Goal: Information Seeking & Learning: Find specific fact

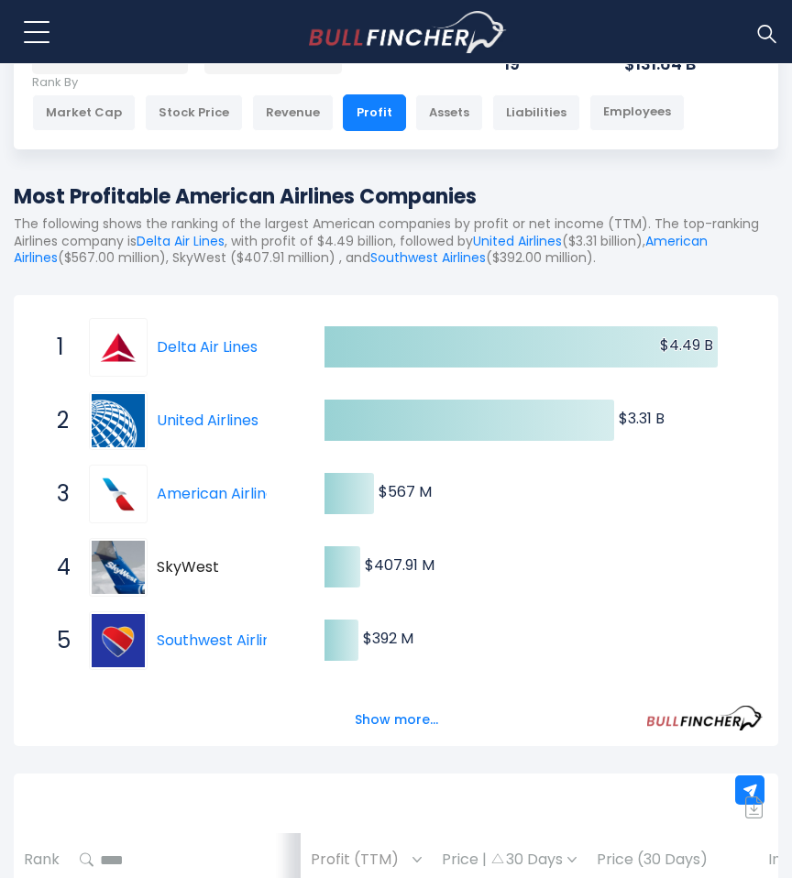
scroll to position [183, 0]
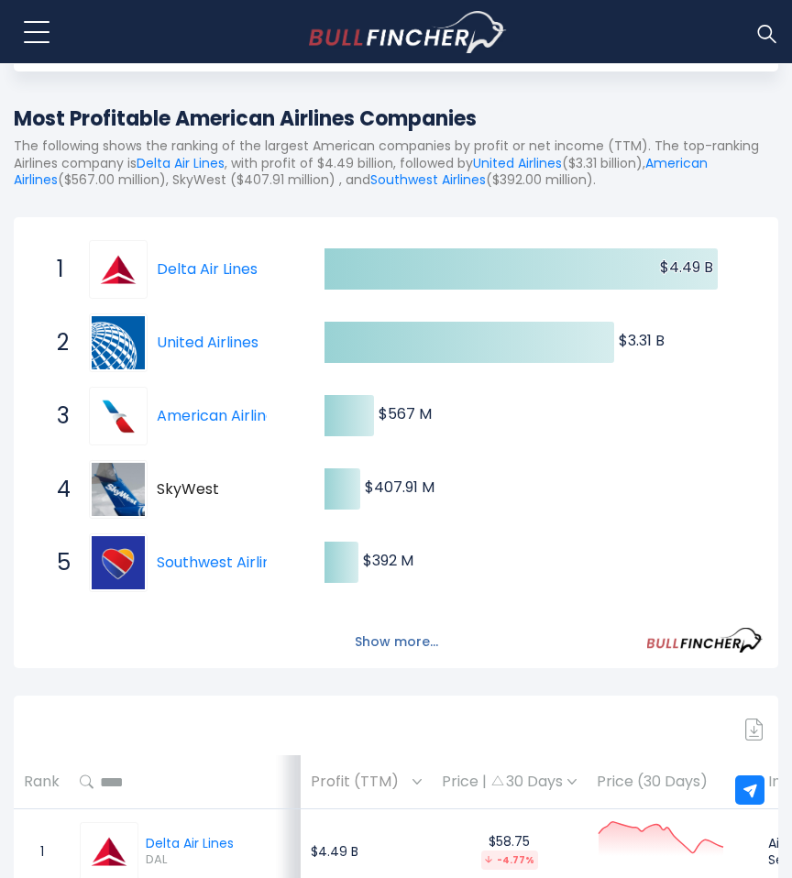
click at [406, 638] on button "Show more..." at bounding box center [396, 642] width 105 height 30
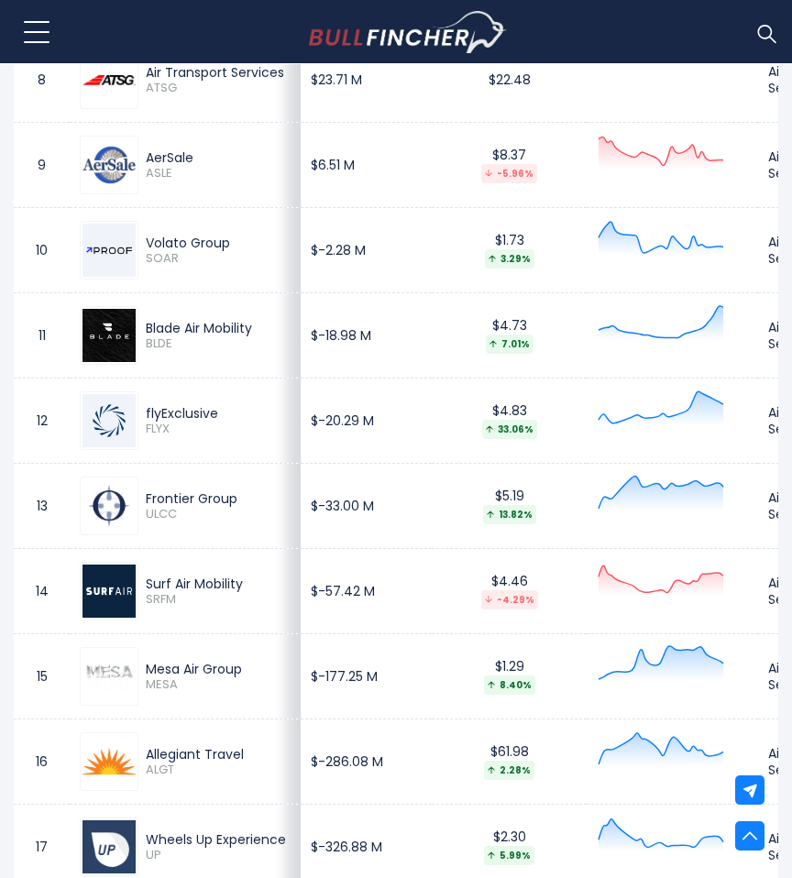
scroll to position [1924, 0]
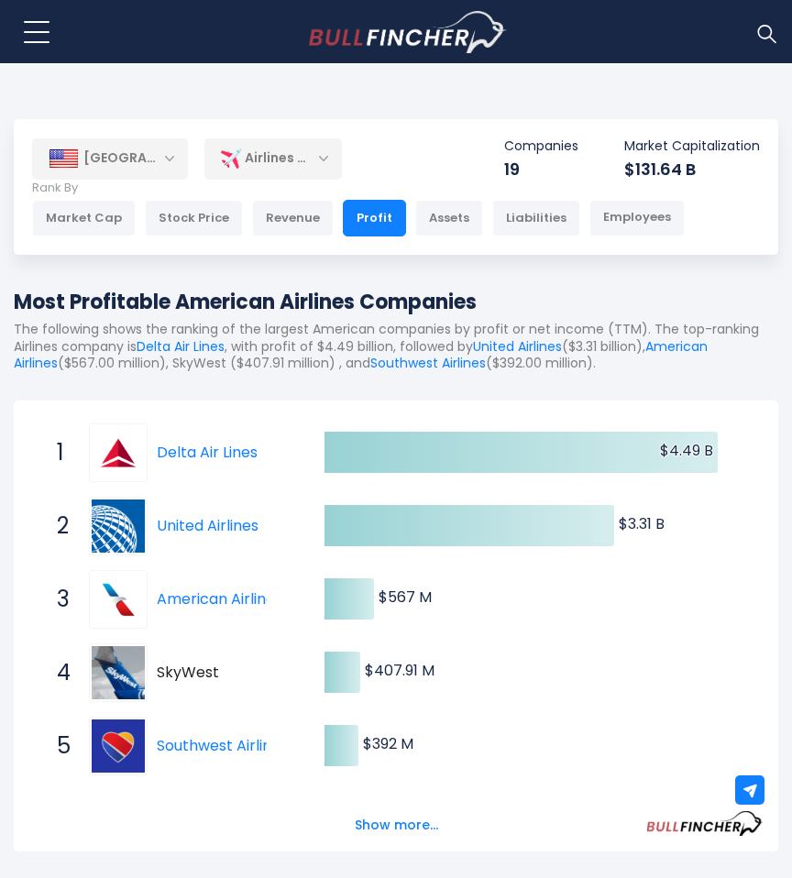
click at [154, 170] on div "[GEOGRAPHIC_DATA]" at bounding box center [110, 158] width 156 height 40
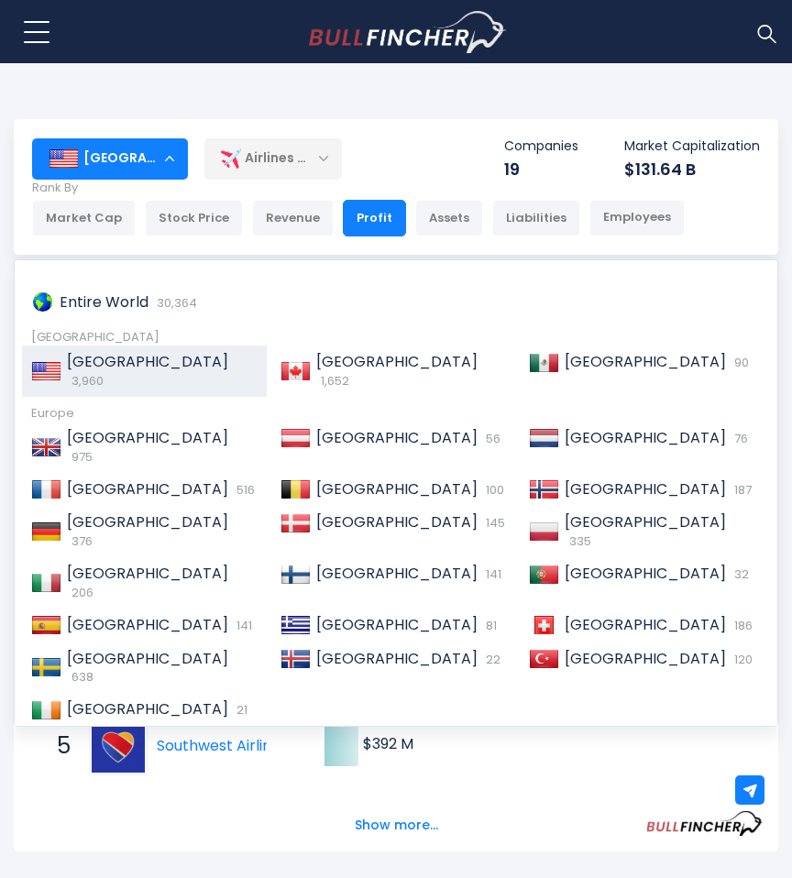
click at [154, 170] on div "[GEOGRAPHIC_DATA]" at bounding box center [110, 158] width 156 height 40
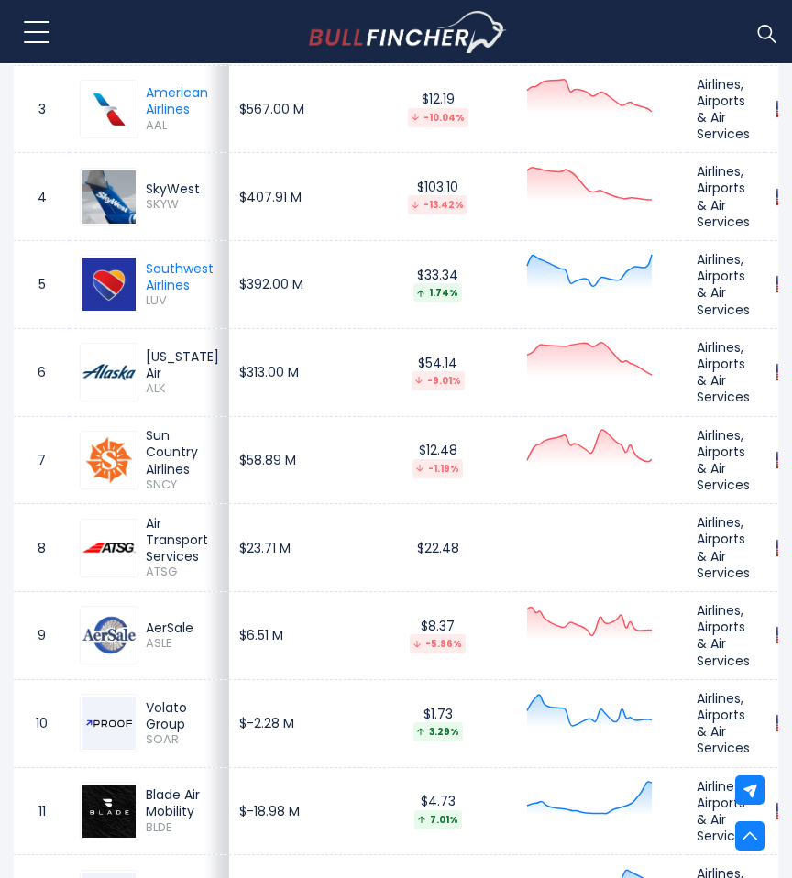
scroll to position [1558, 0]
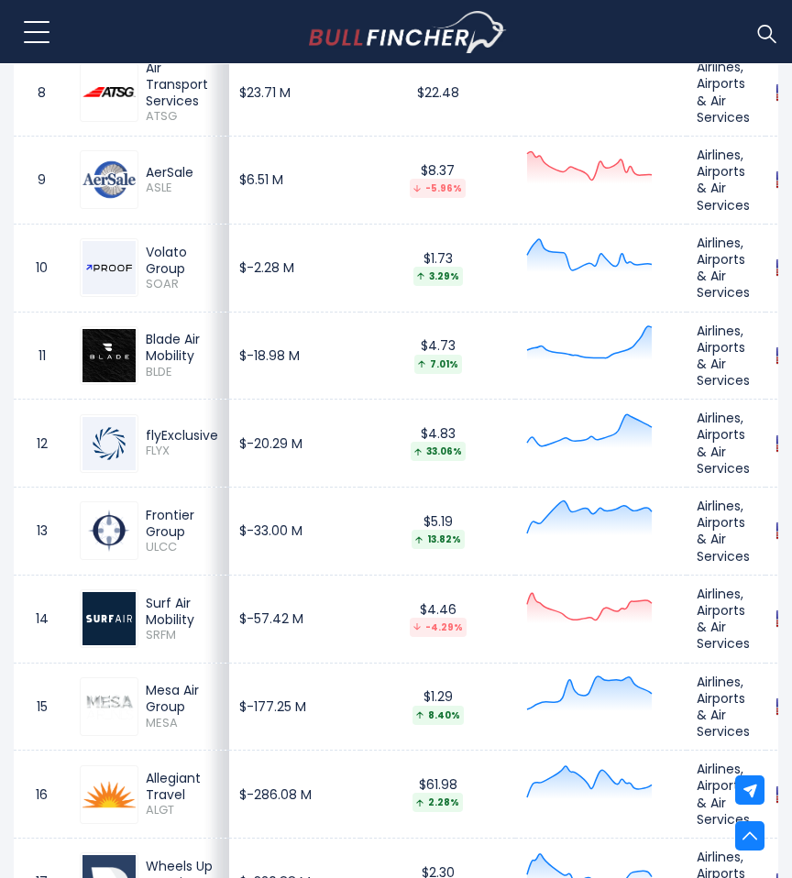
drag, startPoint x: 330, startPoint y: 334, endPoint x: 299, endPoint y: 325, distance: 32.2
click at [299, 325] on td "$-18.98 M" at bounding box center [294, 356] width 131 height 88
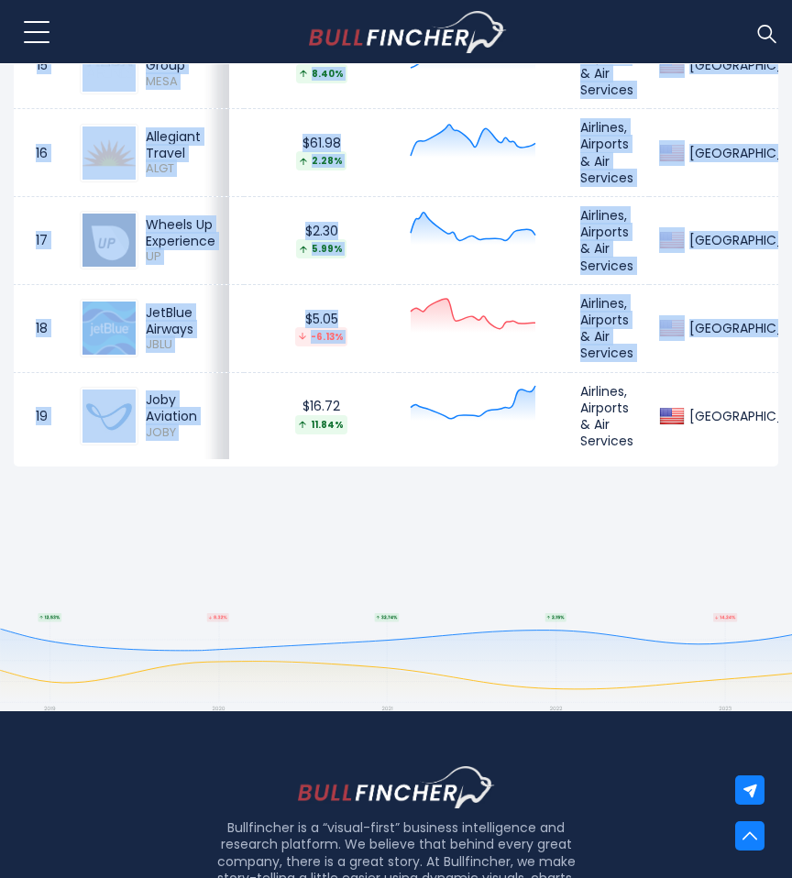
scroll to position [0, 0]
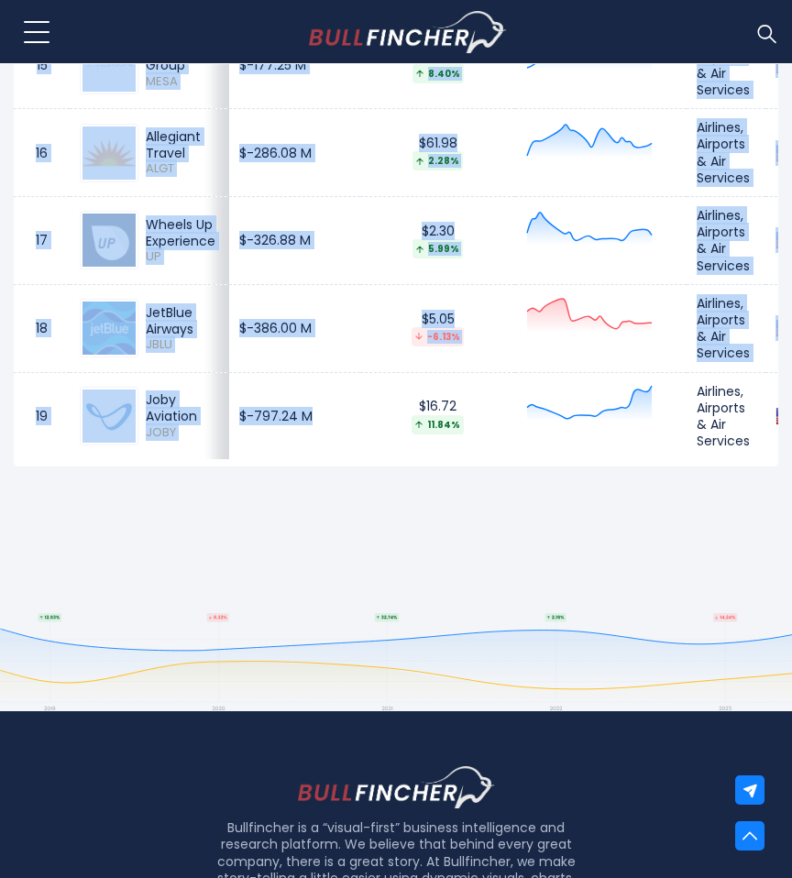
drag, startPoint x: 326, startPoint y: 459, endPoint x: 177, endPoint y: 453, distance: 149.5
click at [177, 453] on tr "19 Joby Aviation JOBY $-797.24 M $16.72 11.84% Airlines, Airports & Air Service…" at bounding box center [482, 415] width 936 height 87
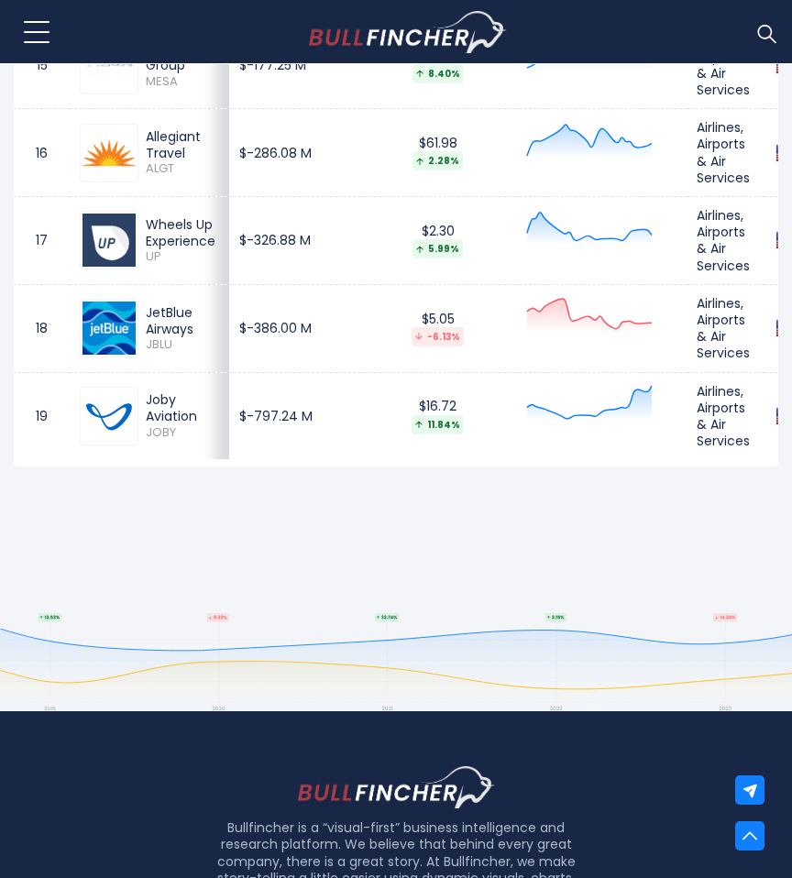
click at [372, 385] on td "$16.72 11.84%" at bounding box center [437, 415] width 155 height 87
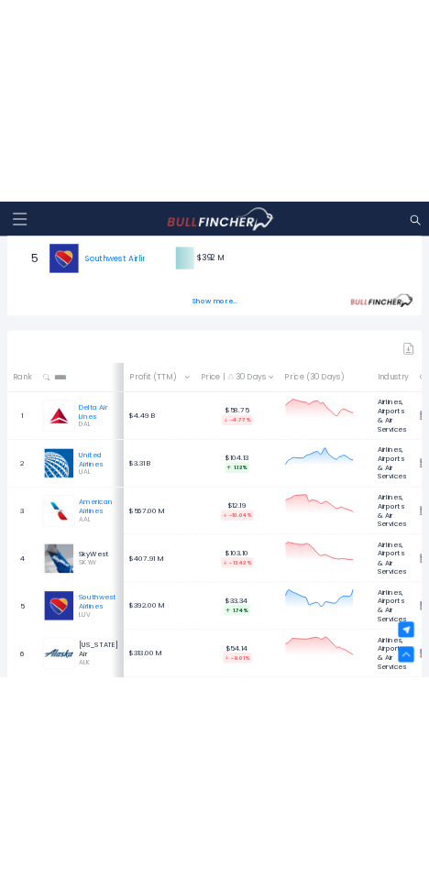
scroll to position [655, 0]
